Goal: Check status: Check status

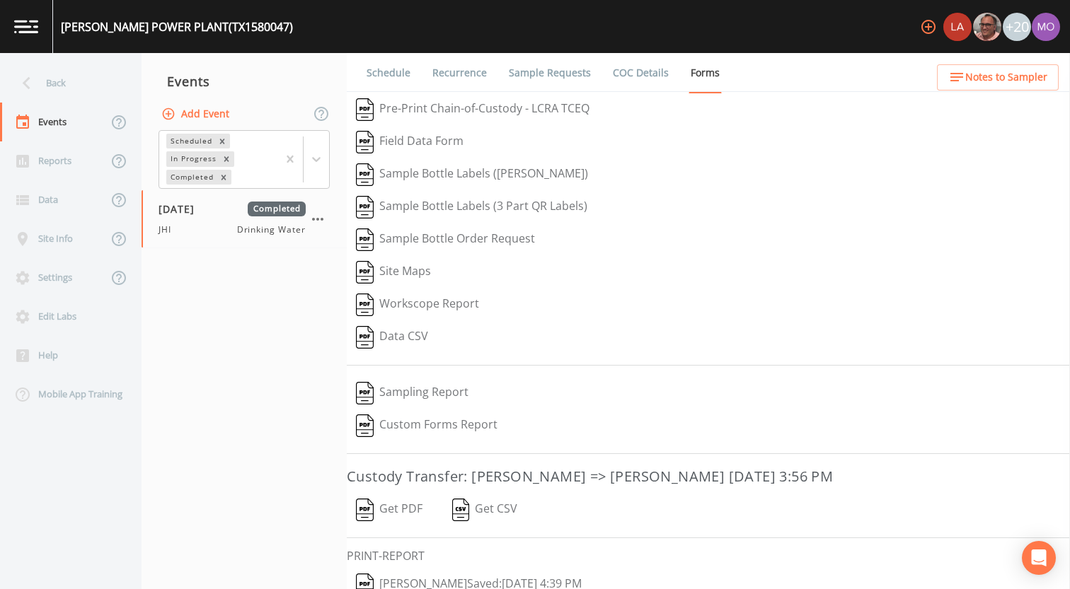
scroll to position [60, 0]
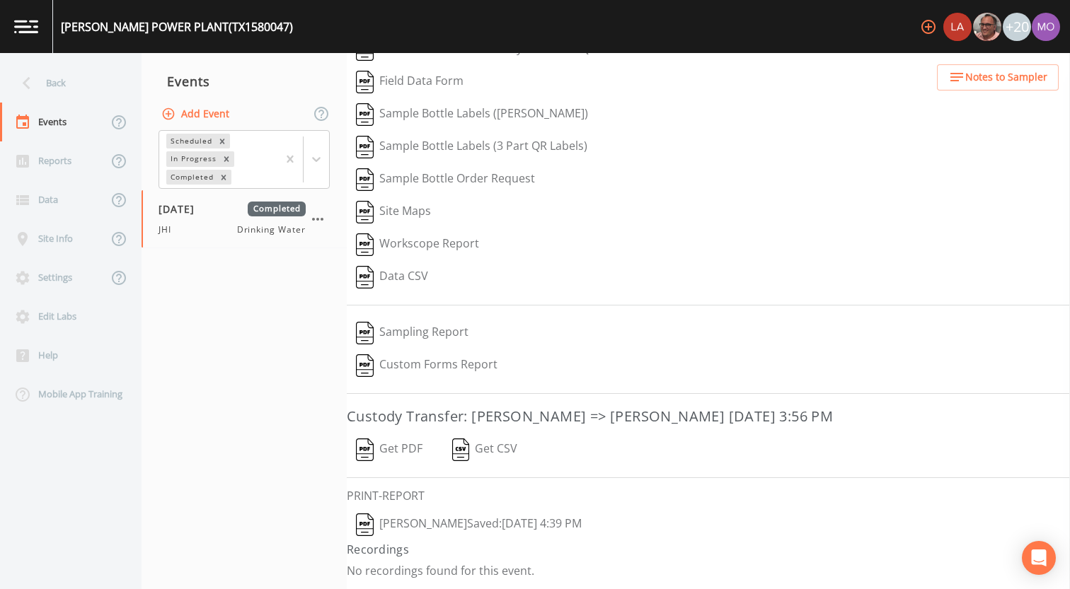
click at [99, 91] on div "Back" at bounding box center [63, 83] width 127 height 39
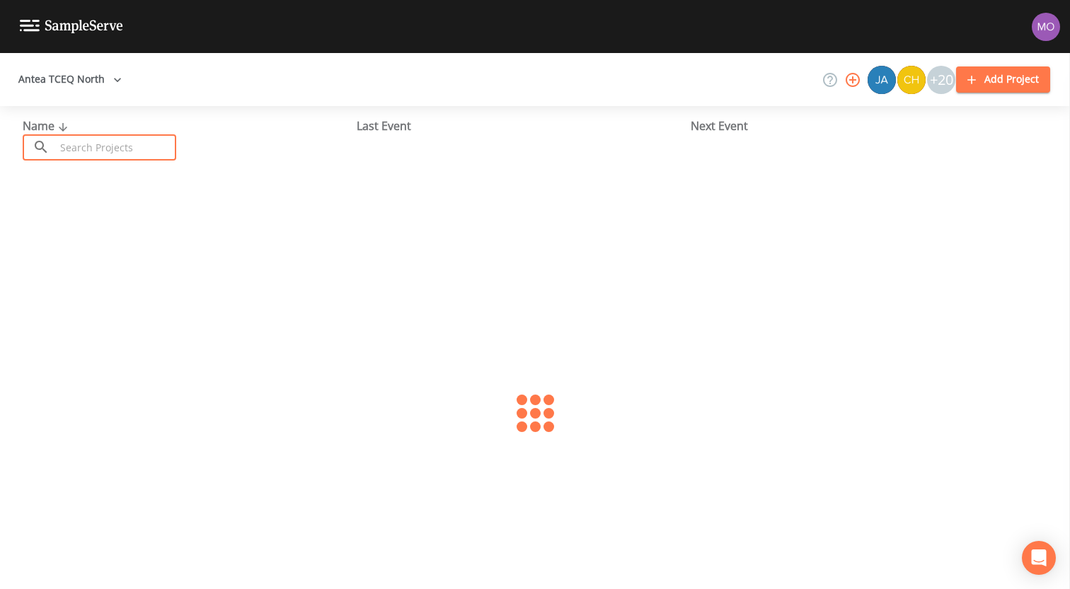
click at [105, 143] on input "text" at bounding box center [115, 147] width 121 height 26
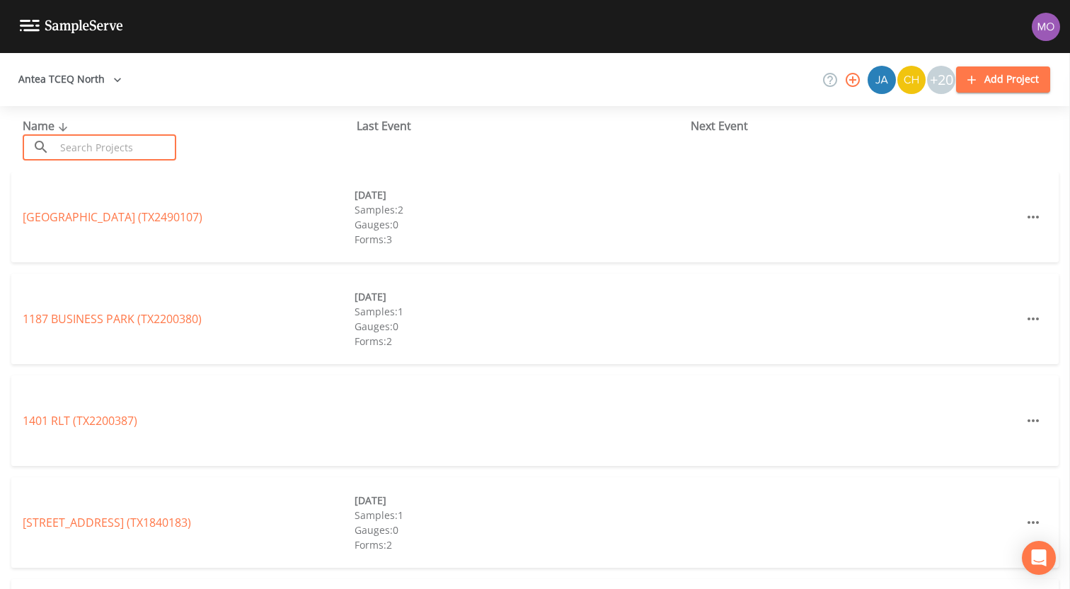
paste input "TX1160039"
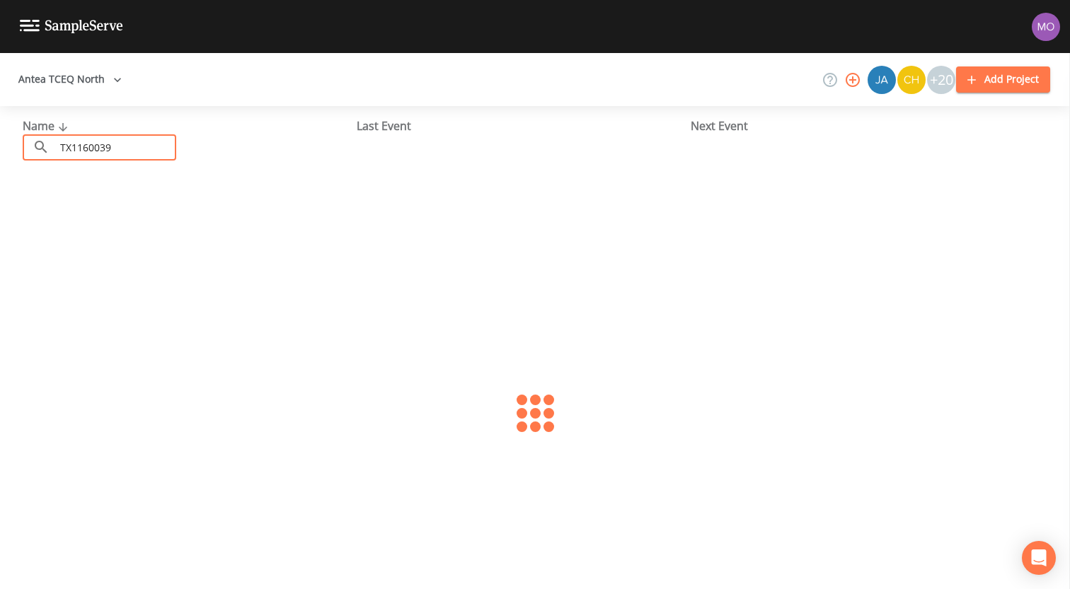
type input "TX1160039"
click at [85, 214] on link "[GEOGRAPHIC_DATA][PERSON_NAME] (TX1160039)" at bounding box center [134, 217] width 223 height 16
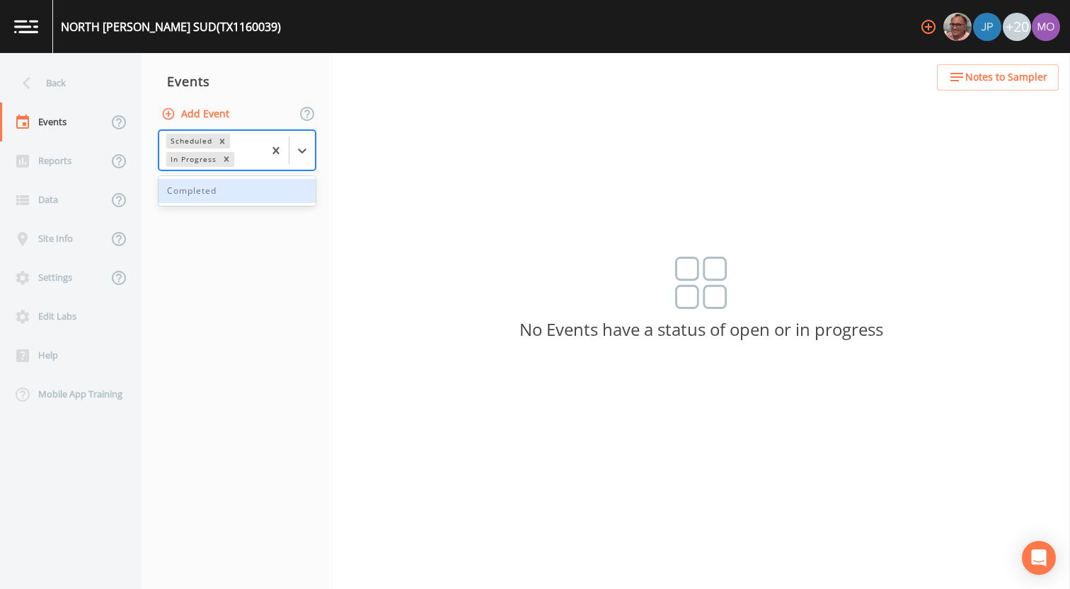
click at [195, 163] on div "In Progress" at bounding box center [192, 159] width 52 height 15
click at [195, 187] on div "Completed" at bounding box center [237, 191] width 157 height 24
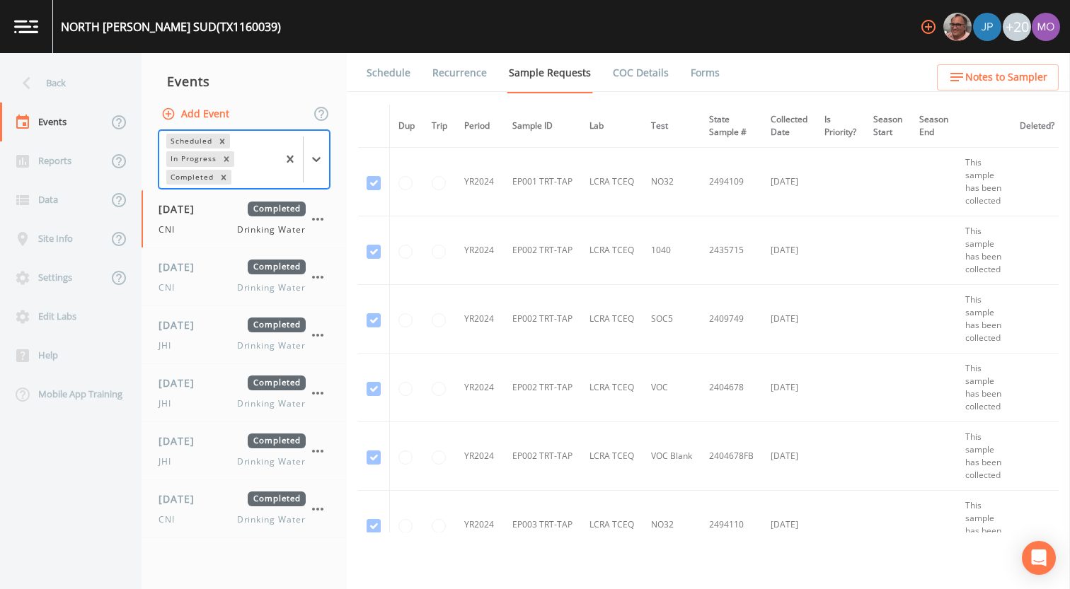
click at [689, 70] on link "Forms" at bounding box center [705, 73] width 33 height 40
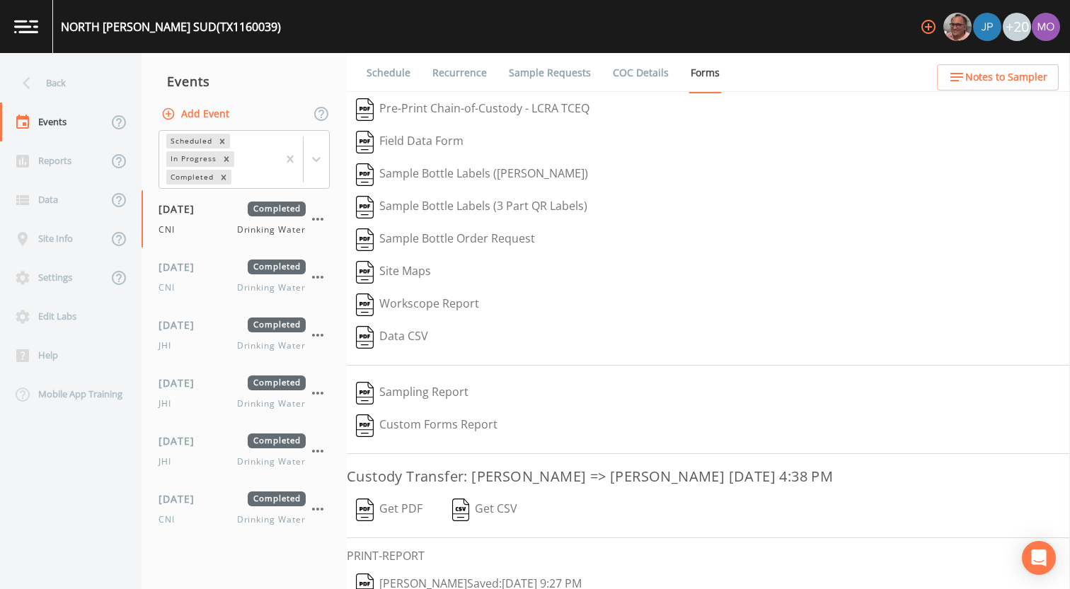
scroll to position [60, 0]
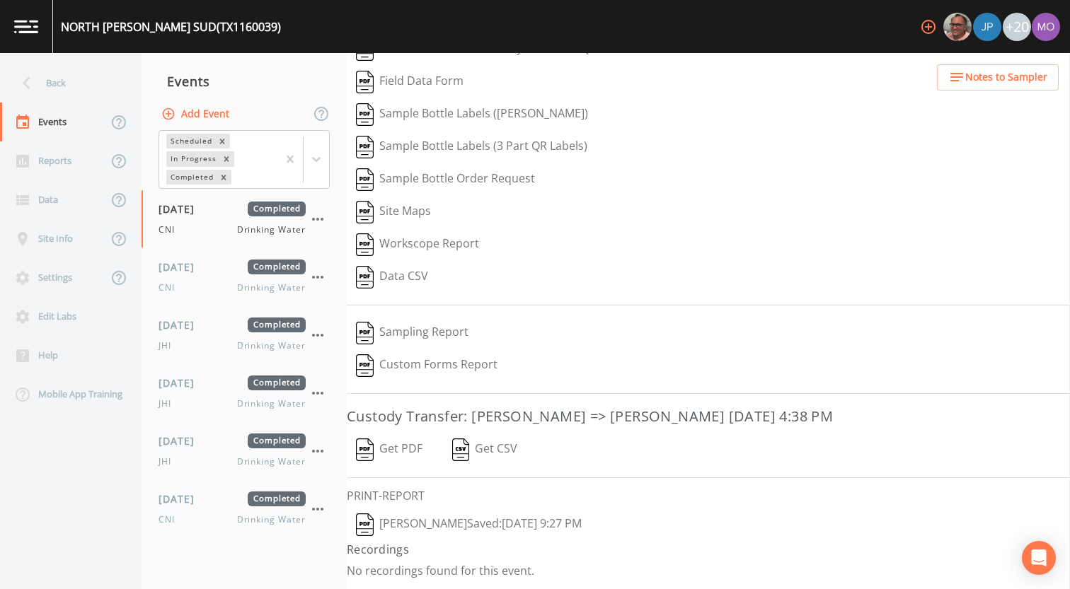
click at [417, 522] on button "[PERSON_NAME]  Saved: [DATE] 9:27 PM" at bounding box center [469, 525] width 244 height 33
click at [202, 456] on div "JHI Drinking Water" at bounding box center [232, 462] width 147 height 13
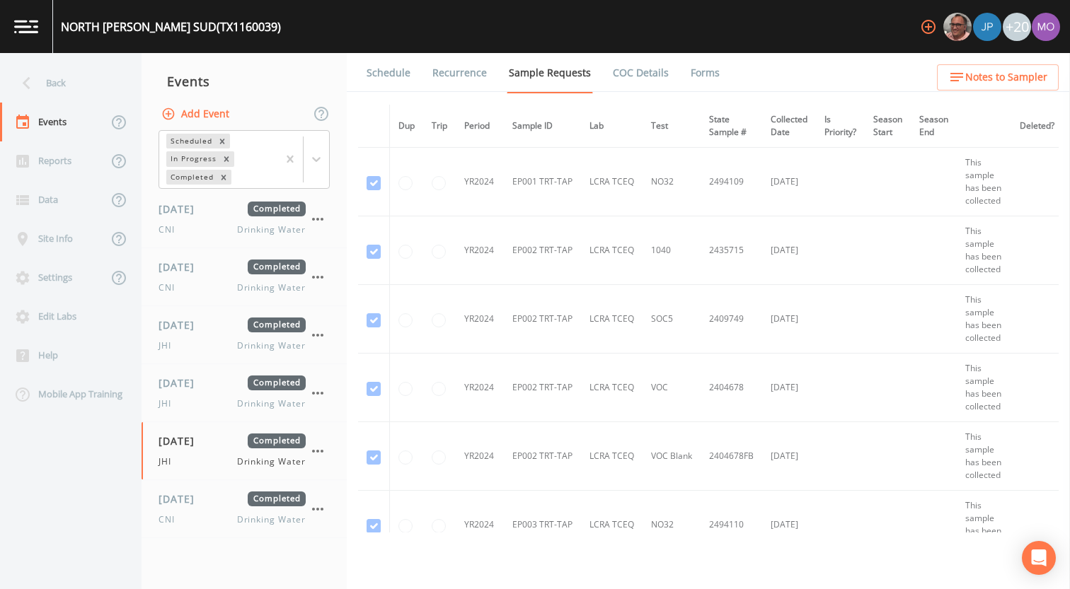
click at [691, 69] on link "Forms" at bounding box center [705, 73] width 33 height 40
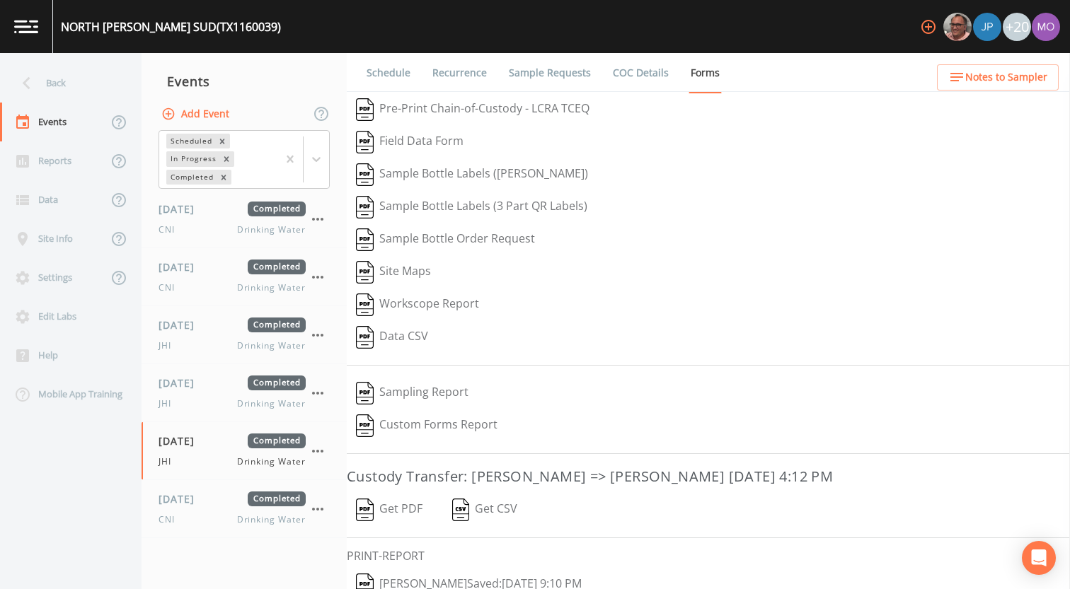
click at [367, 577] on img "button" at bounding box center [365, 585] width 18 height 23
click at [199, 385] on span "[DATE]" at bounding box center [182, 383] width 46 height 15
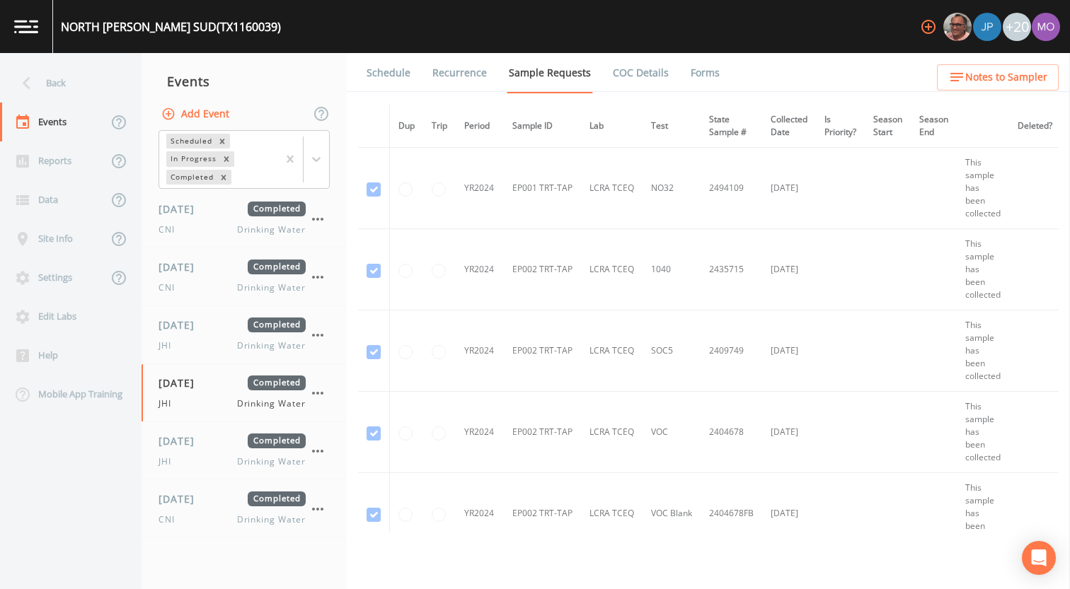
click at [696, 71] on link "Forms" at bounding box center [705, 73] width 33 height 40
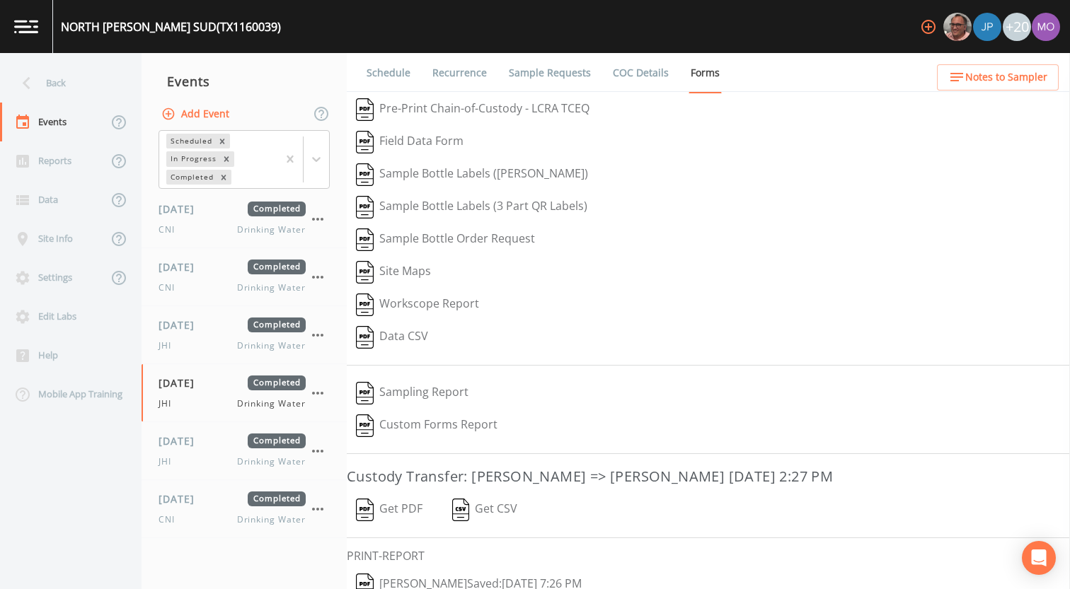
click at [370, 577] on img "button" at bounding box center [365, 585] width 18 height 23
